Goal: Information Seeking & Learning: Learn about a topic

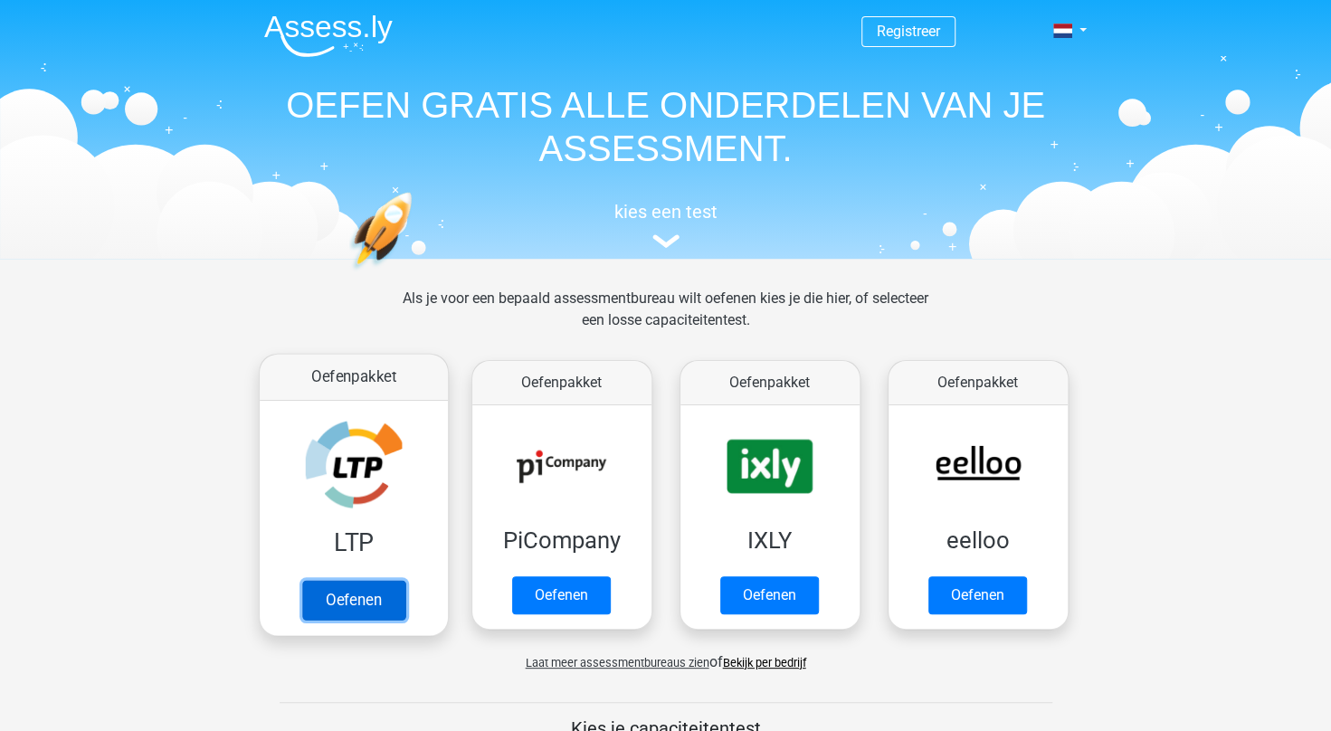
click at [333, 597] on link "Oefenen" at bounding box center [352, 600] width 103 height 40
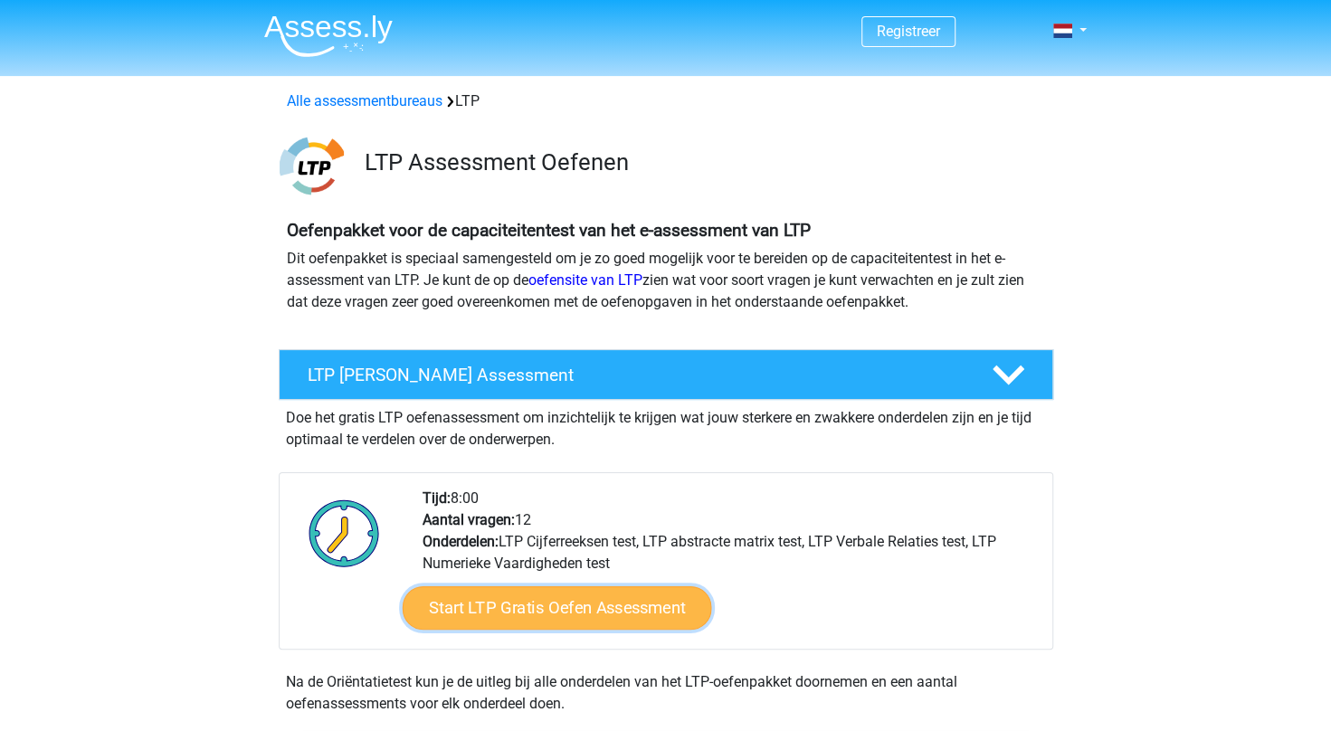
click at [498, 612] on link "Start LTP Gratis Oefen Assessment" at bounding box center [556, 607] width 309 height 43
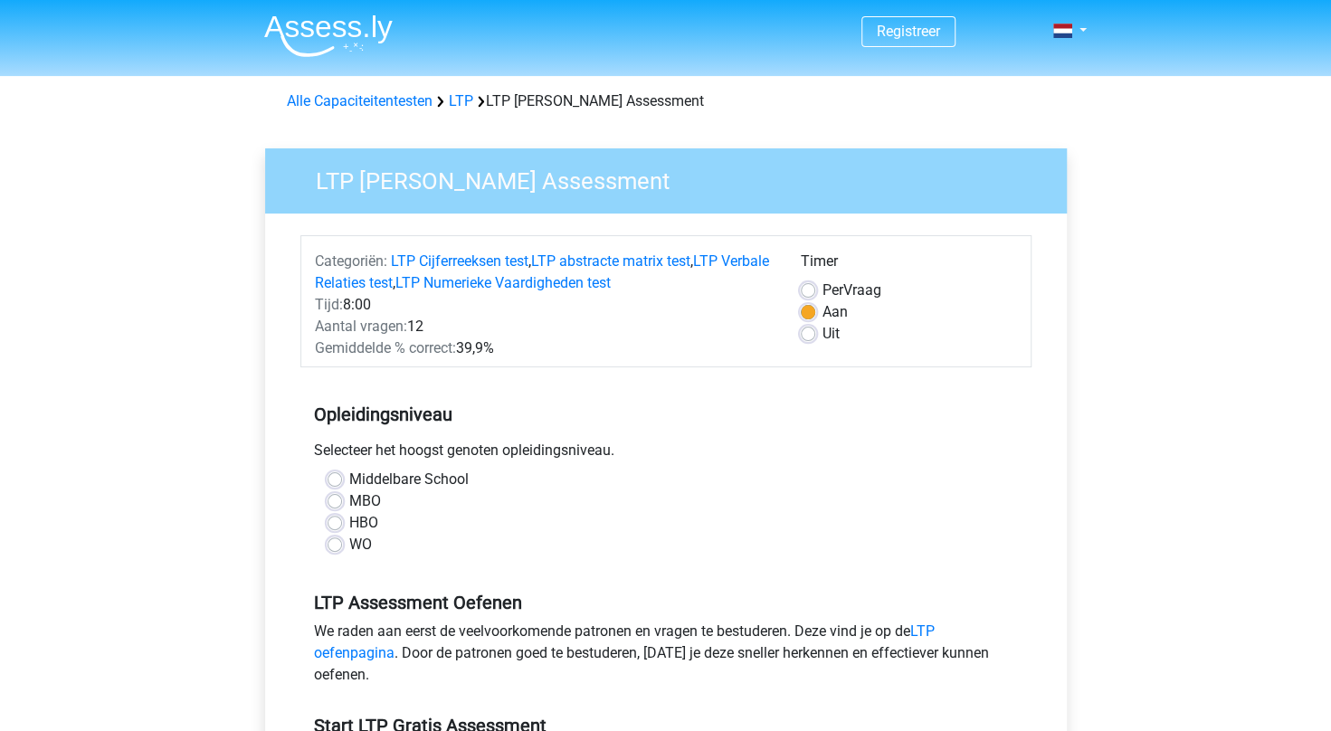
click at [434, 480] on label "Middelbare School" at bounding box center [408, 480] width 119 height 22
click at [342, 480] on input "Middelbare School" at bounding box center [335, 478] width 14 height 18
radio input "true"
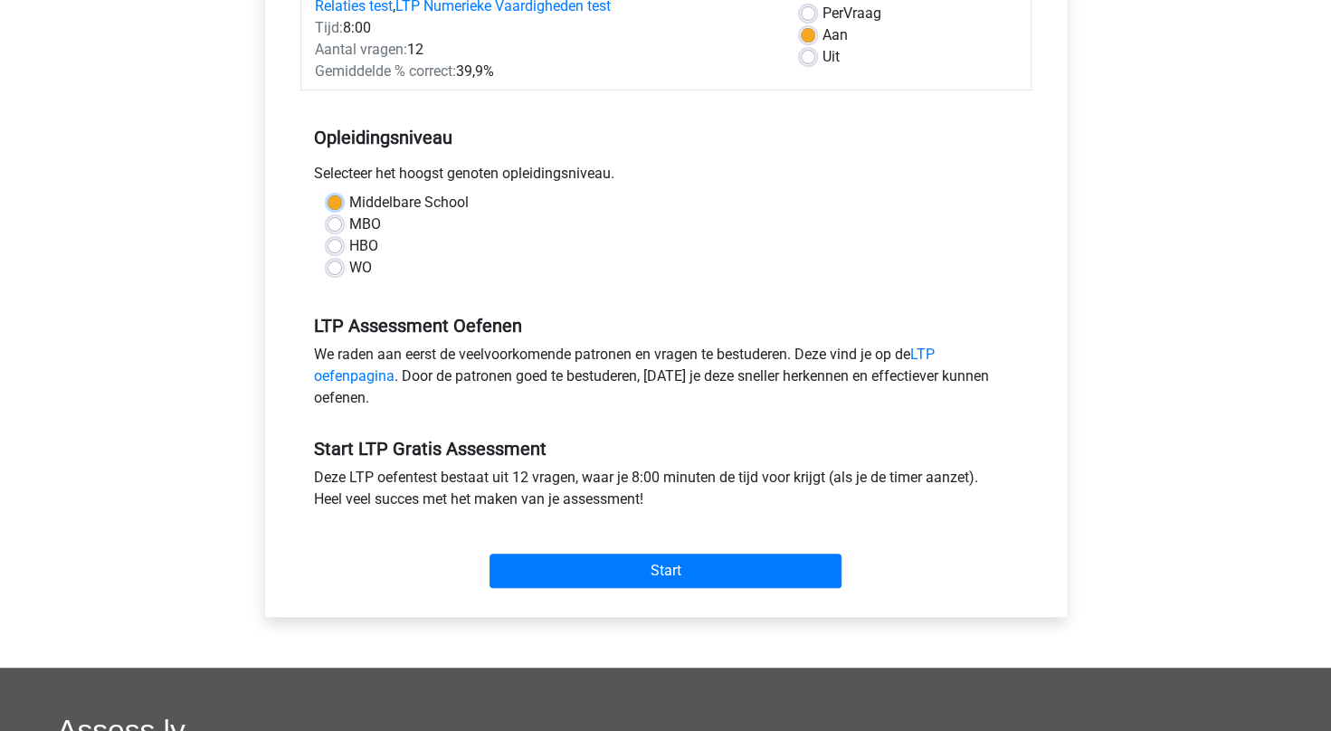
scroll to position [281, 0]
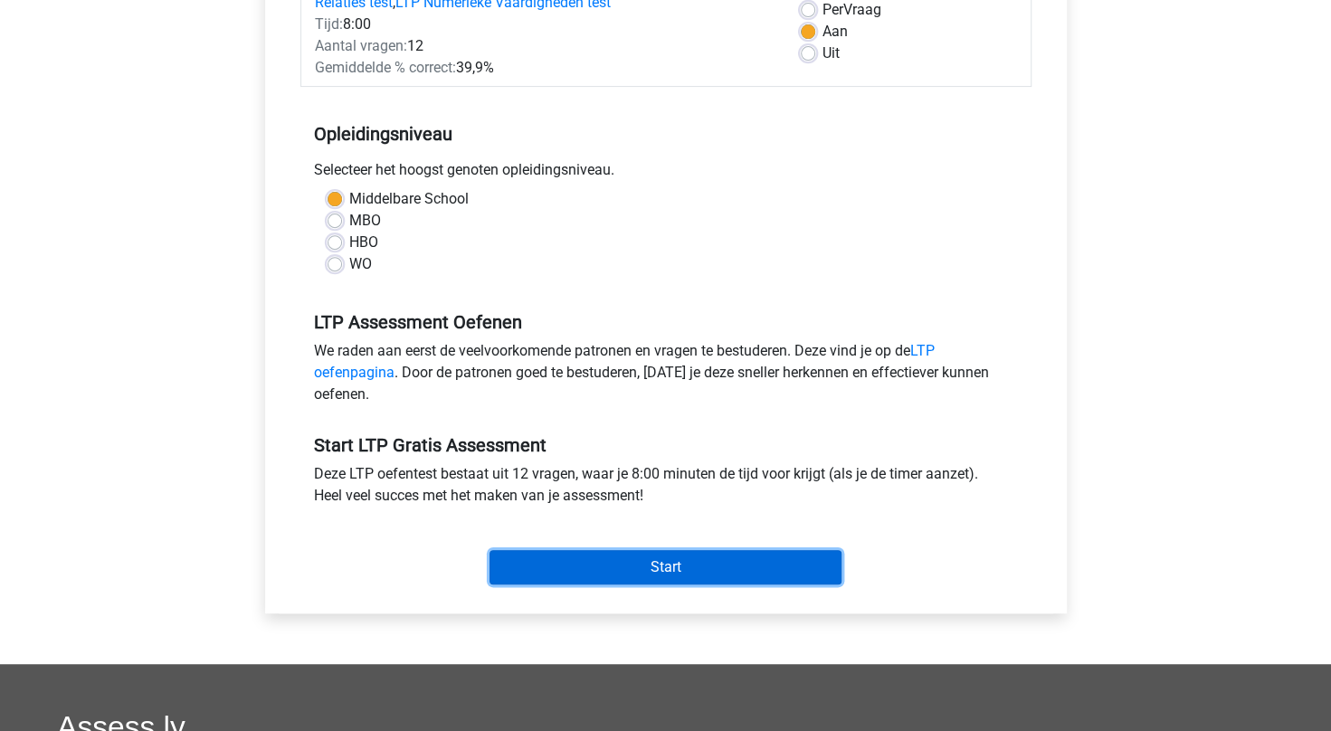
click at [528, 560] on input "Start" at bounding box center [666, 567] width 352 height 34
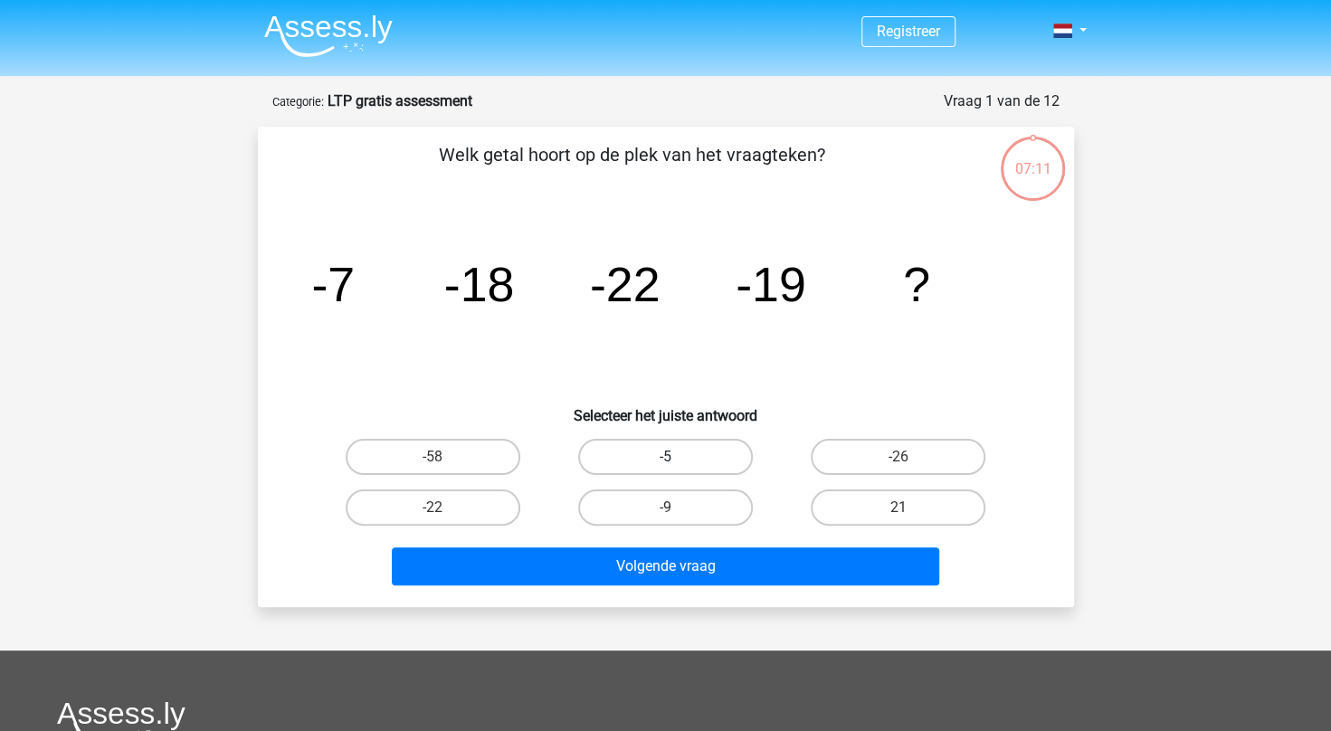
click at [659, 460] on label "-5" at bounding box center [665, 457] width 175 height 36
click at [665, 460] on input "-5" at bounding box center [671, 463] width 12 height 12
radio input "true"
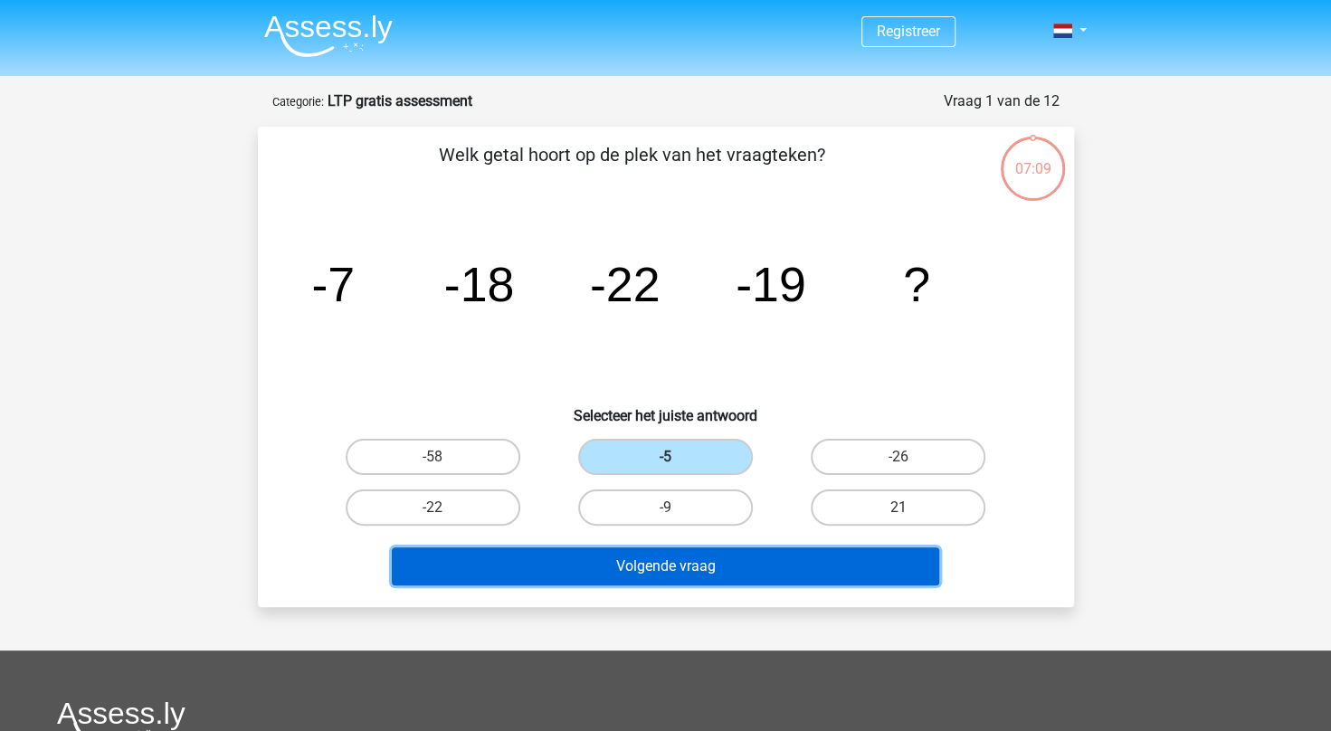
click at [666, 570] on button "Volgende vraag" at bounding box center [665, 566] width 547 height 38
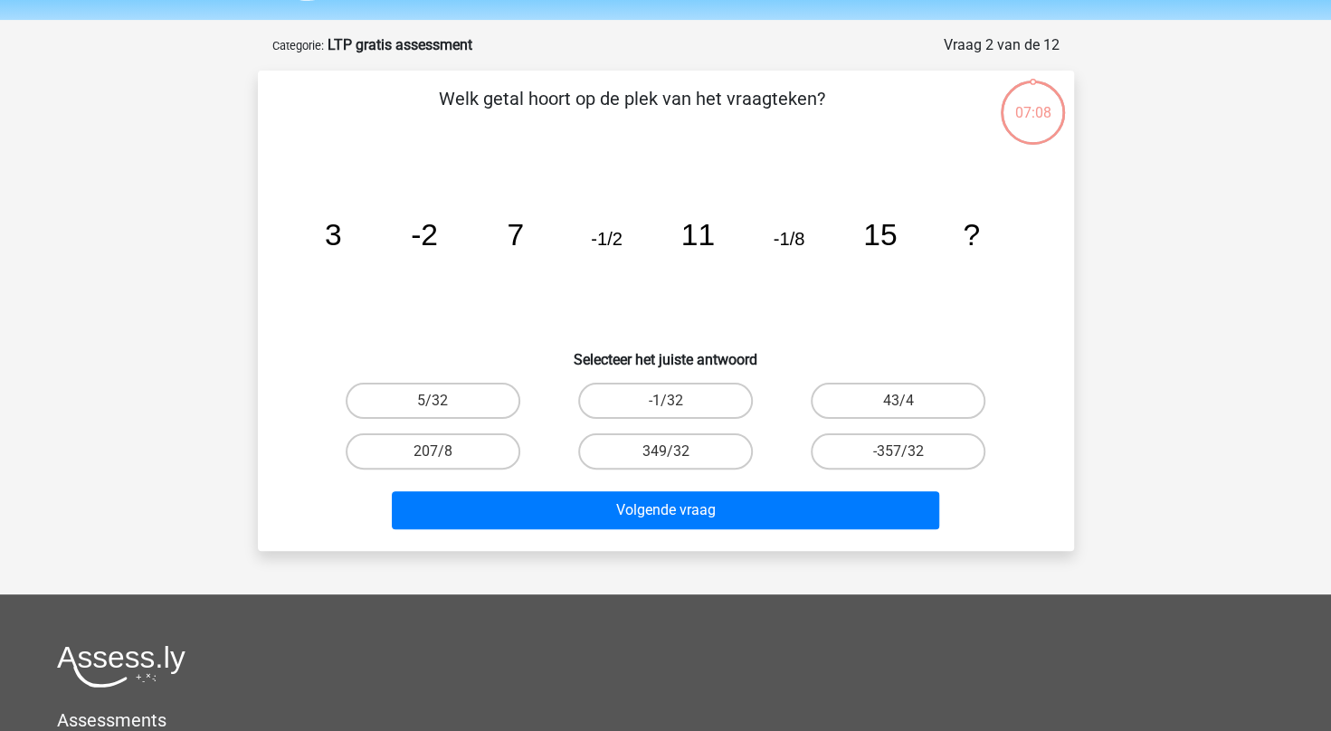
scroll to position [90, 0]
